Goal: Use online tool/utility: Utilize a website feature to perform a specific function

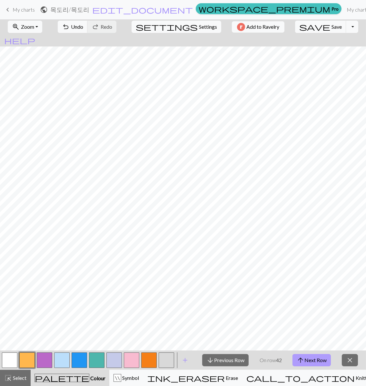
click at [326, 360] on button "arrow_upward Next Row" at bounding box center [312, 360] width 38 height 12
click at [308, 357] on button "arrow_upward Next Row" at bounding box center [312, 360] width 38 height 12
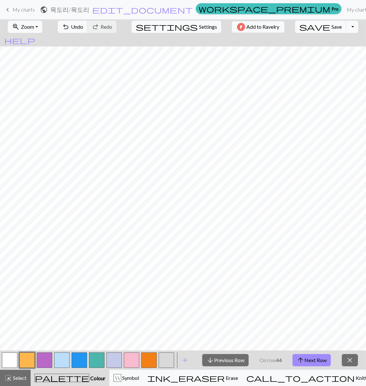
drag, startPoint x: 304, startPoint y: 357, endPoint x: 277, endPoint y: 362, distance: 28.2
click at [292, 362] on div "arrow_downward Previous Row On row 44 arrow_upward Next Row close" at bounding box center [280, 360] width 172 height 19
click at [230, 361] on button "arrow_downward Previous Row" at bounding box center [225, 360] width 46 height 12
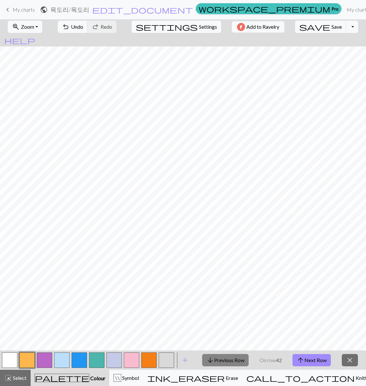
click at [230, 361] on button "arrow_downward Previous Row" at bounding box center [225, 360] width 46 height 12
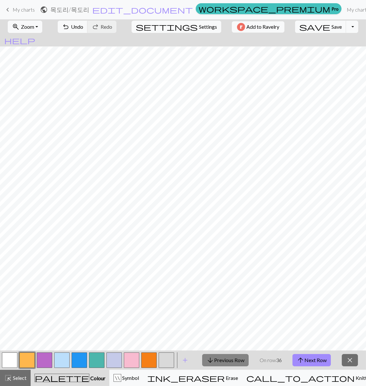
click at [230, 361] on button "arrow_downward Previous Row" at bounding box center [225, 360] width 46 height 12
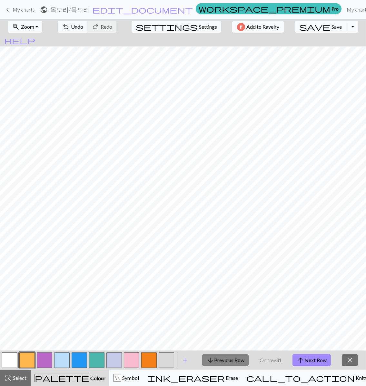
click at [230, 361] on button "arrow_downward Previous Row" at bounding box center [225, 360] width 46 height 12
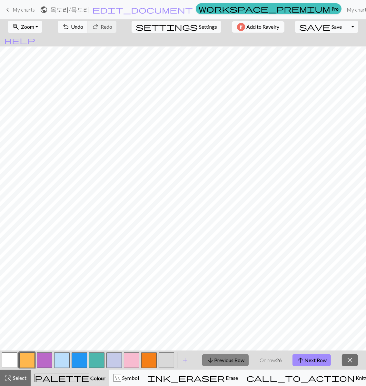
click at [230, 361] on button "arrow_downward Previous Row" at bounding box center [225, 360] width 46 height 12
click at [229, 358] on button "arrow_downward Previous Row" at bounding box center [225, 360] width 46 height 12
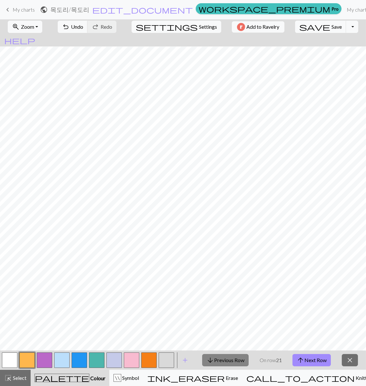
click at [229, 358] on button "arrow_downward Previous Row" at bounding box center [225, 360] width 46 height 12
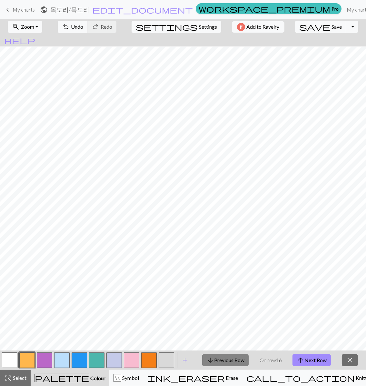
click at [229, 358] on button "arrow_downward Previous Row" at bounding box center [225, 360] width 46 height 12
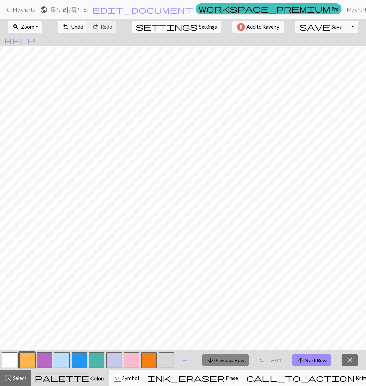
click at [229, 358] on button "arrow_downward Previous Row" at bounding box center [225, 360] width 46 height 12
click at [229, 358] on button "arrow_downward Previous Row" at bounding box center [226, 360] width 46 height 12
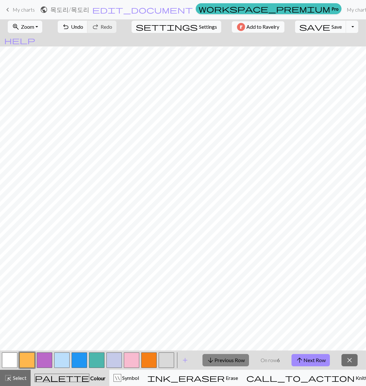
click at [229, 358] on button "arrow_downward Previous Row" at bounding box center [226, 360] width 46 height 12
click at [352, 355] on button "close" at bounding box center [350, 360] width 16 height 12
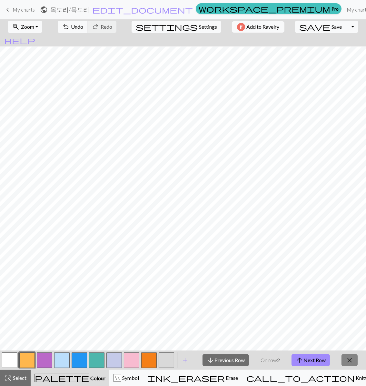
scroll to position [36, 0]
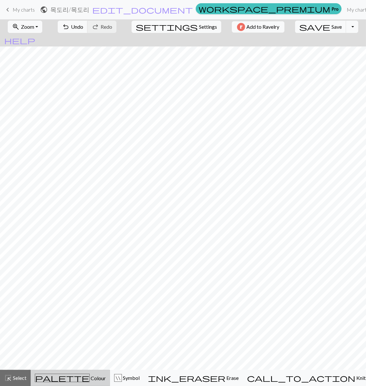
click at [79, 382] on div "palette Colour Colour" at bounding box center [70, 378] width 71 height 8
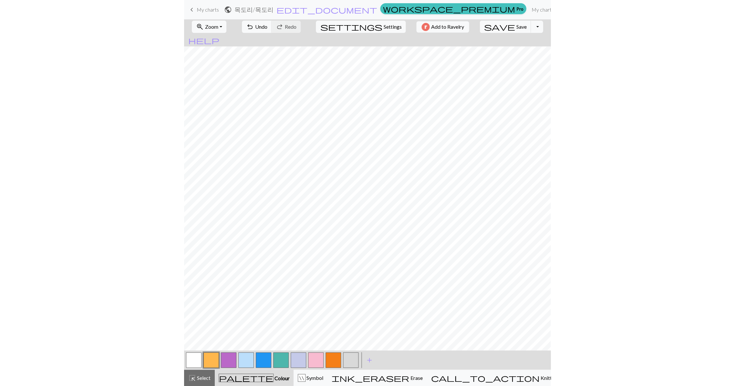
scroll to position [87, 0]
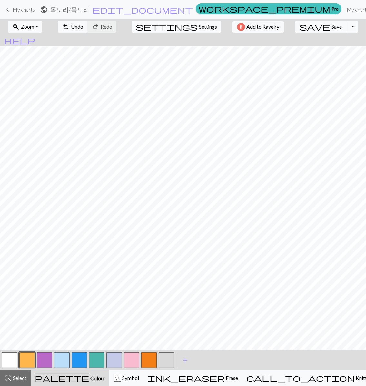
click at [94, 356] on button "button" at bounding box center [96, 360] width 15 height 15
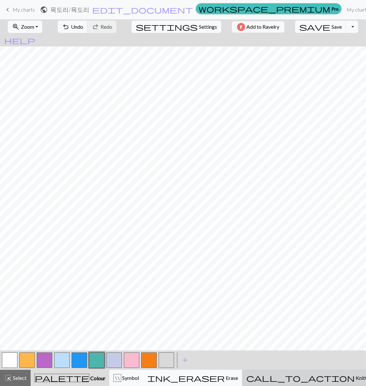
click at [355, 377] on span "Knitting mode" at bounding box center [371, 378] width 33 height 6
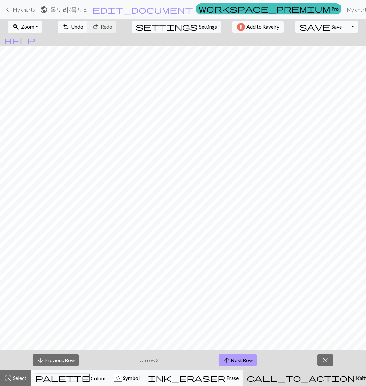
click at [252, 355] on button "arrow_upward Next Row" at bounding box center [238, 360] width 38 height 12
click at [240, 357] on button "arrow_upward Next Row" at bounding box center [238, 360] width 38 height 12
click at [249, 357] on button "arrow_upward Next Row" at bounding box center [238, 360] width 38 height 12
click at [249, 360] on button "arrow_upward Next Row" at bounding box center [238, 360] width 38 height 12
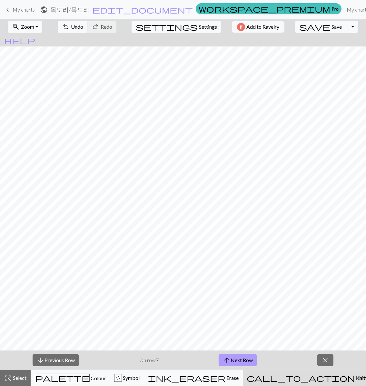
click at [244, 361] on button "arrow_upward Next Row" at bounding box center [238, 360] width 38 height 12
drag, startPoint x: 246, startPoint y: 354, endPoint x: 246, endPoint y: 358, distance: 3.9
click at [246, 358] on div "arrow_downward Previous Row On row 8 arrow_upward Next Row close" at bounding box center [183, 360] width 366 height 19
click at [246, 358] on button "arrow_upward Next Row" at bounding box center [238, 360] width 38 height 12
click at [231, 358] on button "arrow_upward Next Row" at bounding box center [238, 360] width 38 height 12
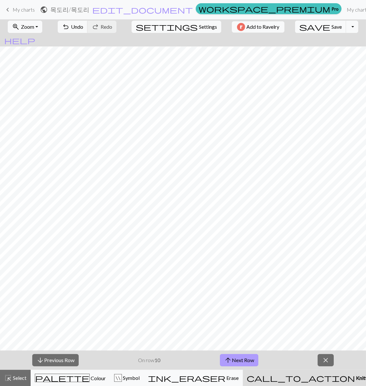
click at [244, 355] on button "arrow_upward Next Row" at bounding box center [239, 360] width 38 height 12
click at [248, 362] on button "arrow_upward Next Row" at bounding box center [239, 360] width 38 height 12
click at [220, 354] on button "arrow_upward Next Row" at bounding box center [239, 360] width 38 height 12
click at [246, 359] on button "arrow_upward Next Row" at bounding box center [239, 360] width 38 height 12
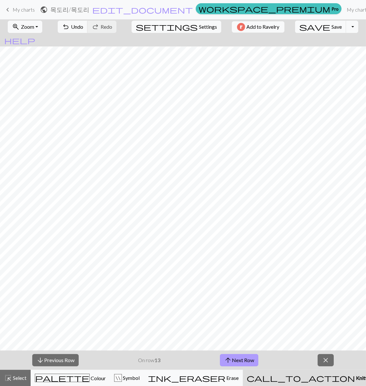
click at [231, 358] on span "arrow_upward" at bounding box center [228, 360] width 8 height 9
click at [240, 363] on button "arrow_upward Next Row" at bounding box center [239, 360] width 38 height 12
click at [220, 354] on button "arrow_upward Next Row" at bounding box center [239, 360] width 38 height 12
click at [64, 357] on button "arrow_downward Previous Row" at bounding box center [55, 360] width 46 height 12
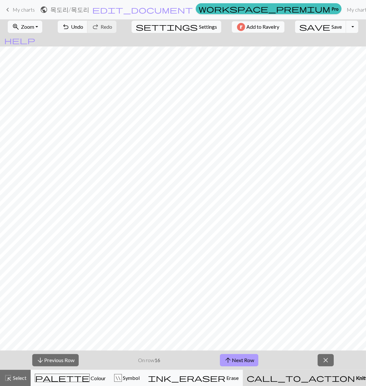
click at [238, 360] on button "arrow_upward Next Row" at bounding box center [239, 360] width 38 height 12
click at [230, 362] on span "arrow_upward" at bounding box center [228, 360] width 8 height 9
click at [239, 360] on button "arrow_upward Next Row" at bounding box center [239, 360] width 38 height 12
click at [246, 357] on button "arrow_upward Next Row" at bounding box center [239, 360] width 38 height 12
click at [76, 360] on button "arrow_downward Previous Row" at bounding box center [55, 360] width 46 height 12
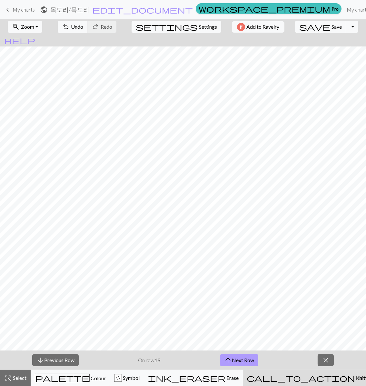
click at [240, 360] on button "arrow_upward Next Row" at bounding box center [239, 360] width 38 height 12
click at [241, 364] on button "arrow_upward Next Row" at bounding box center [239, 360] width 38 height 12
click at [236, 363] on button "arrow_upward Next Row" at bounding box center [239, 360] width 38 height 12
click at [230, 363] on span "arrow_upward" at bounding box center [228, 360] width 8 height 9
click at [243, 360] on button "arrow_upward Next Row" at bounding box center [239, 360] width 38 height 12
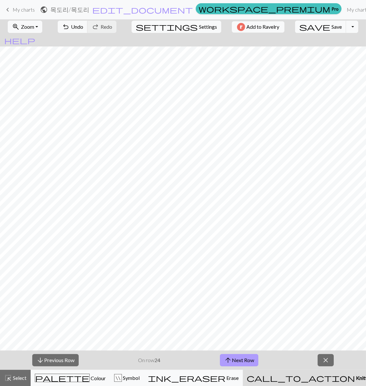
click at [227, 356] on span "arrow_upward" at bounding box center [228, 360] width 8 height 9
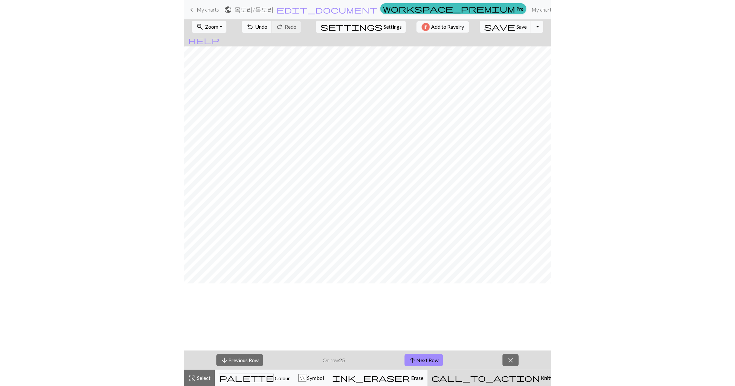
scroll to position [0, 0]
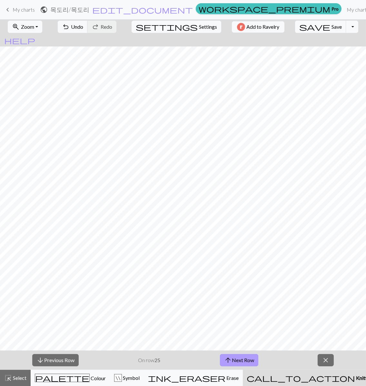
click at [257, 358] on button "arrow_upward Next Row" at bounding box center [239, 360] width 38 height 12
